Goal: Transaction & Acquisition: Purchase product/service

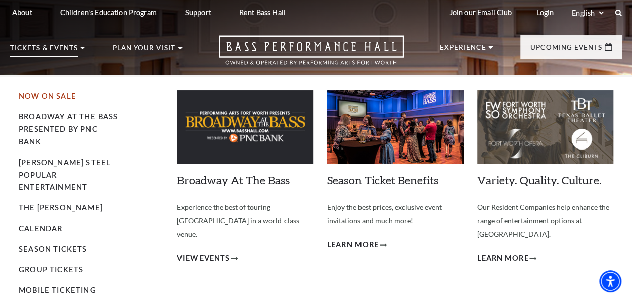
click at [49, 95] on link "Now On Sale" at bounding box center [48, 95] width 58 height 9
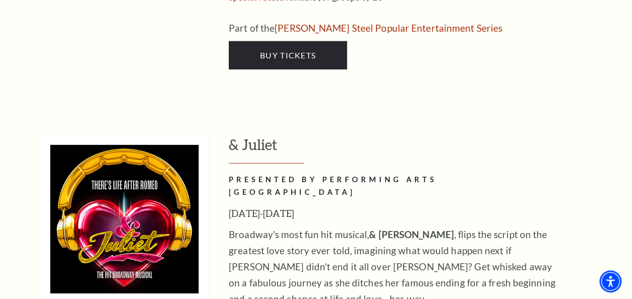
scroll to position [3264, 0]
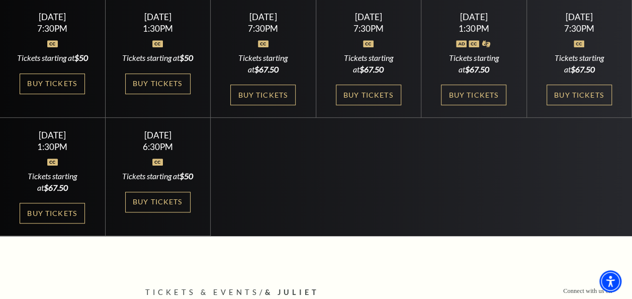
scroll to position [304, 0]
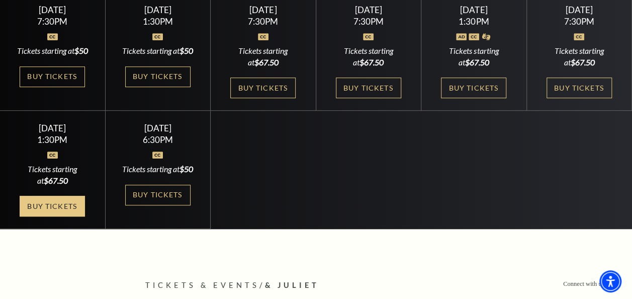
click at [41, 216] on link "Buy Tickets" at bounding box center [52, 206] width 65 height 21
click at [61, 216] on link "Buy Tickets" at bounding box center [52, 206] width 65 height 21
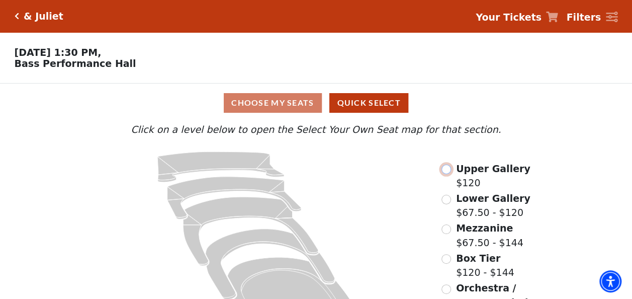
click at [446, 171] on input "Upper Gallery$120\a" at bounding box center [446, 169] width 10 height 10
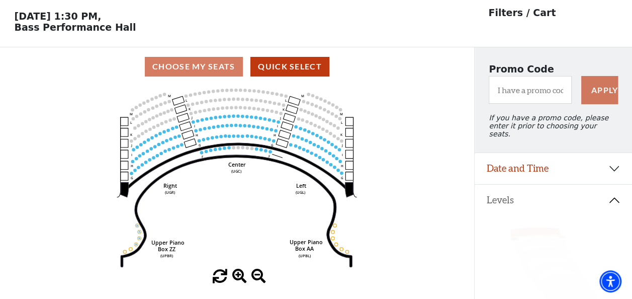
scroll to position [46, 0]
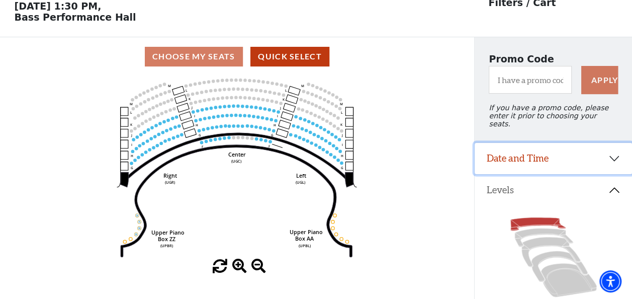
click at [622, 159] on button "Date and Time" at bounding box center [552, 158] width 157 height 31
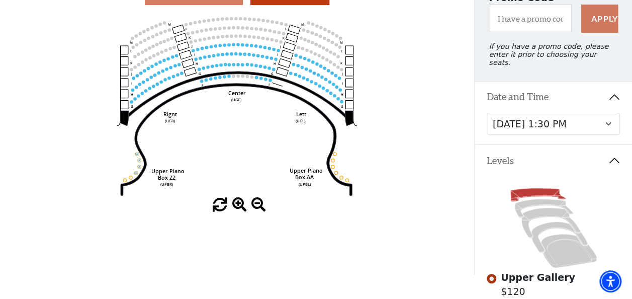
scroll to position [110, 0]
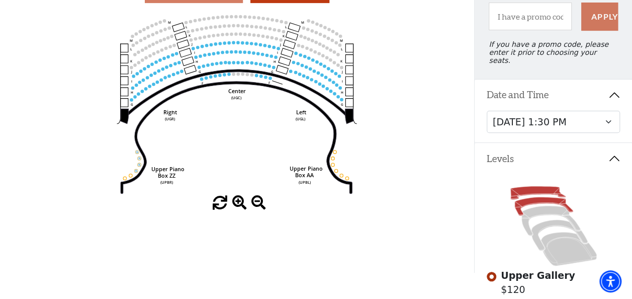
click at [527, 199] on icon at bounding box center [543, 206] width 58 height 19
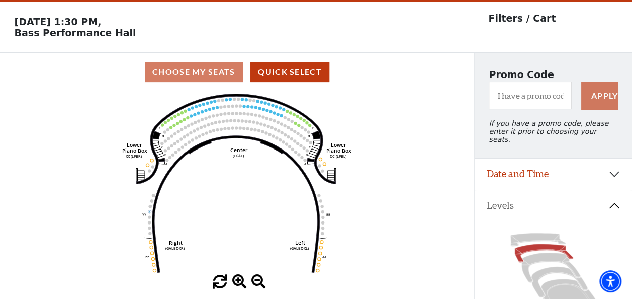
scroll to position [46, 0]
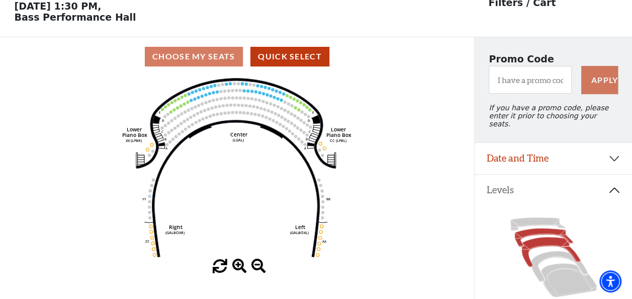
click at [541, 240] on icon at bounding box center [550, 252] width 59 height 30
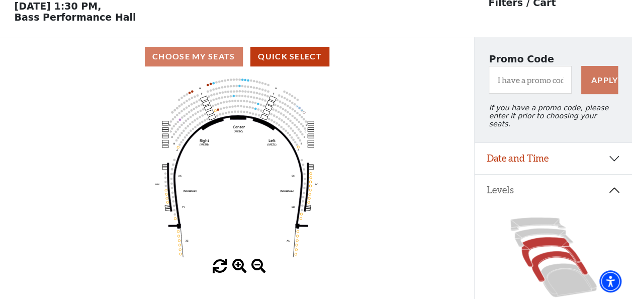
click at [552, 251] on icon at bounding box center [559, 266] width 56 height 31
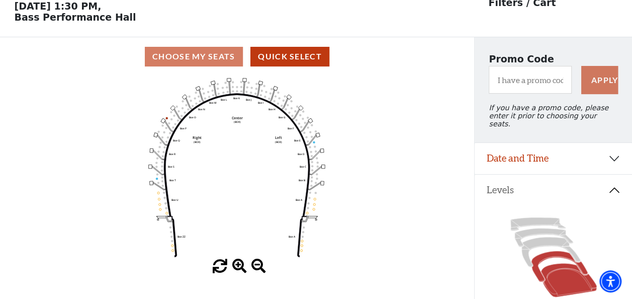
click at [554, 277] on icon at bounding box center [568, 280] width 56 height 34
